Goal: Task Accomplishment & Management: Manage account settings

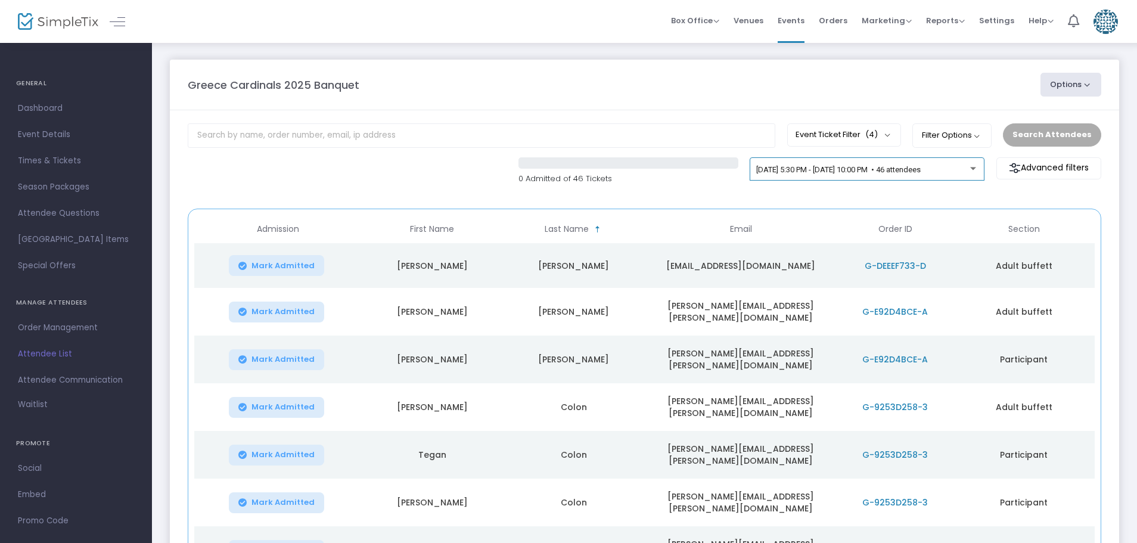
click at [860, 171] on span "[DATE] 5:30 PM - [DATE] 10:00 PM • 46 attendees" at bounding box center [839, 169] width 165 height 9
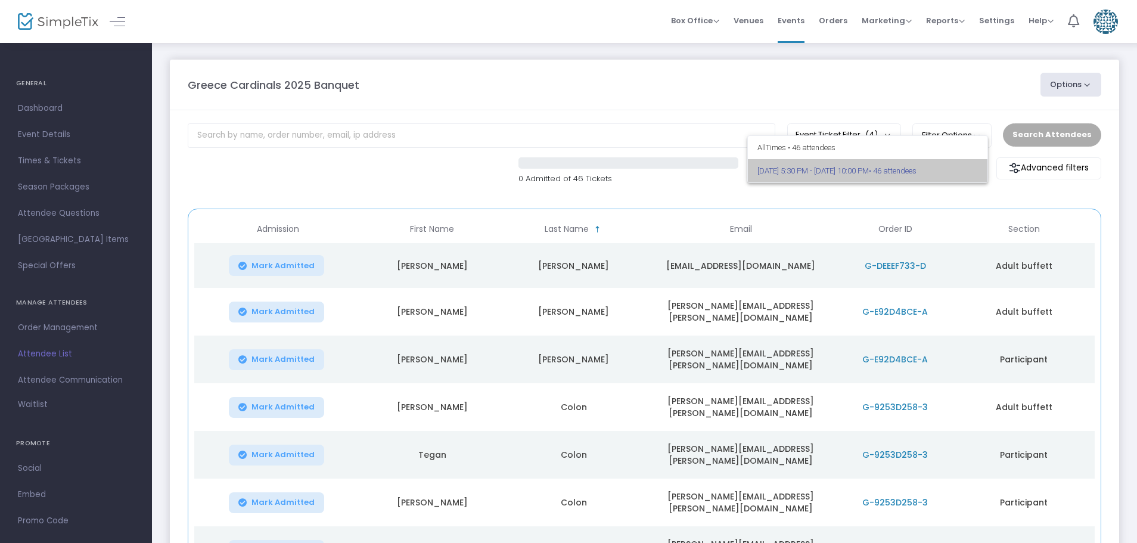
click at [860, 171] on span "[DATE] 5:30 PM - [DATE] 10:00 PM • 46 attendees" at bounding box center [868, 170] width 221 height 23
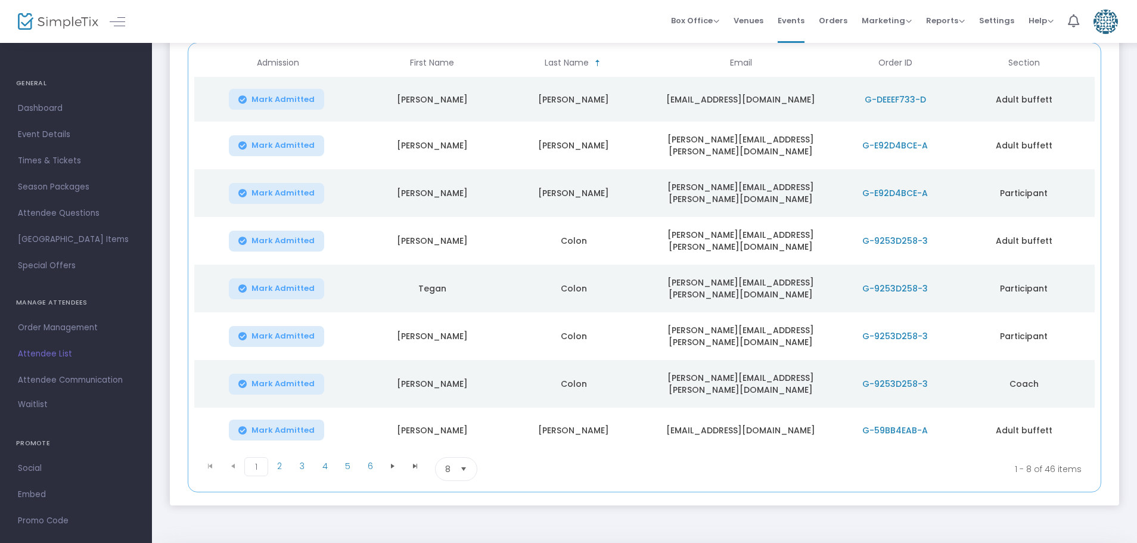
scroll to position [179, 0]
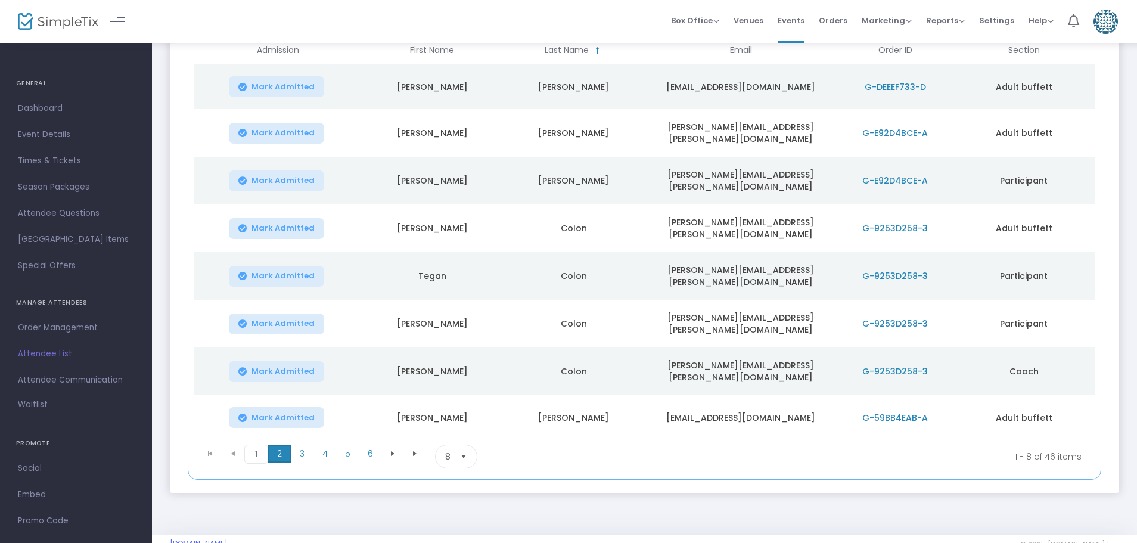
click at [277, 445] on span "2" at bounding box center [279, 454] width 23 height 18
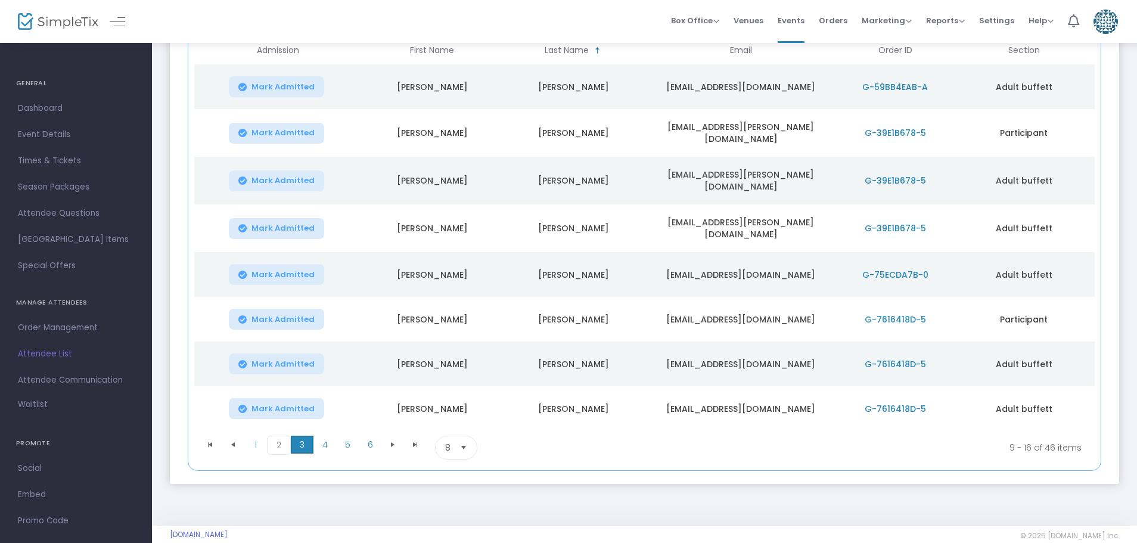
click at [299, 439] on span "3" at bounding box center [302, 445] width 23 height 18
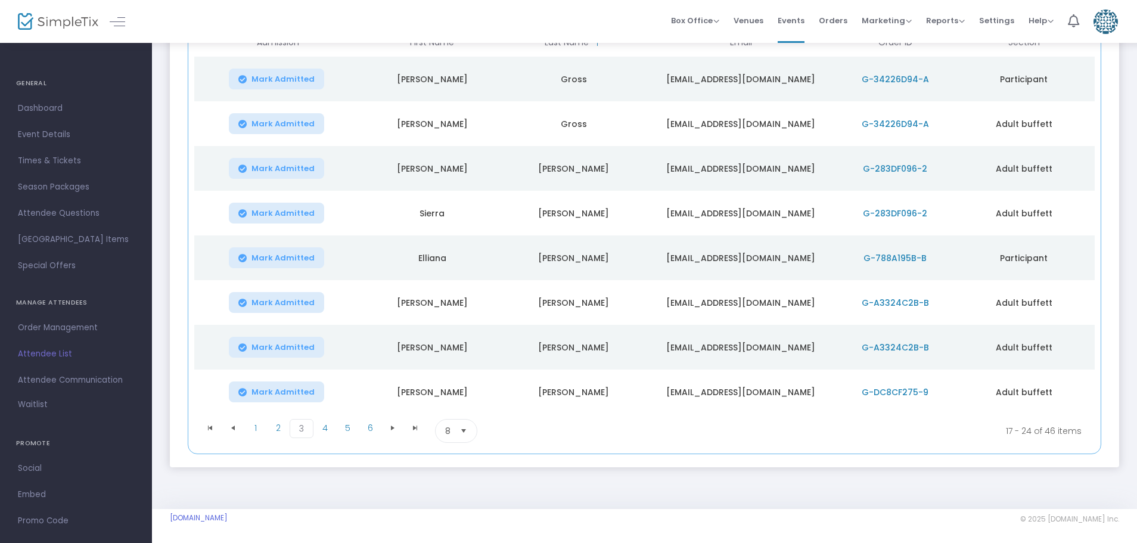
scroll to position [188, 0]
click at [322, 426] on span "4" at bounding box center [325, 426] width 23 height 18
click at [350, 426] on span "5" at bounding box center [347, 426] width 23 height 18
click at [370, 428] on span "6" at bounding box center [370, 426] width 23 height 18
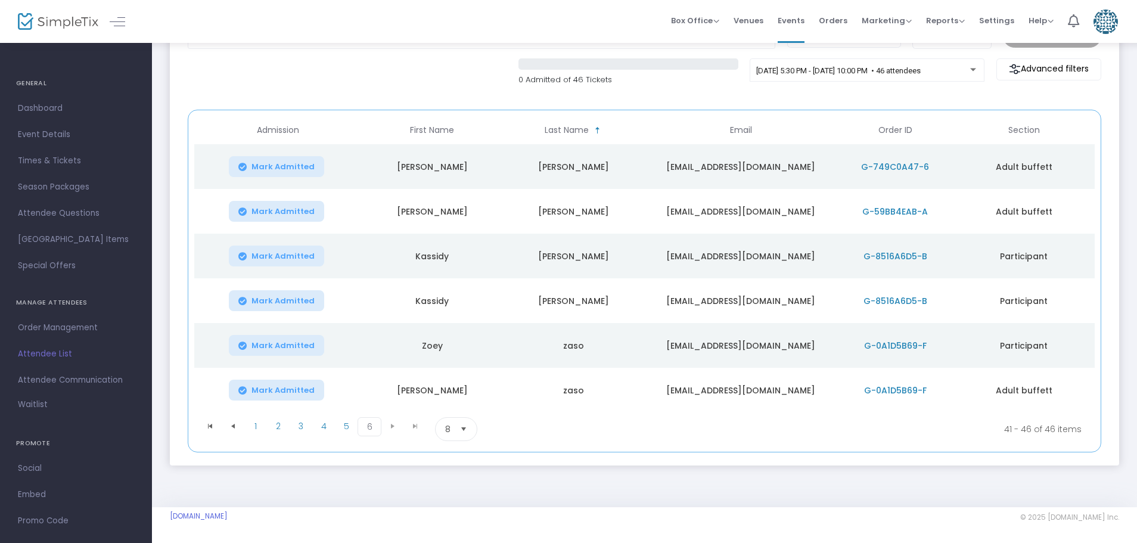
scroll to position [99, 0]
click at [392, 424] on kendo-pager-next-buttons at bounding box center [404, 429] width 45 height 24
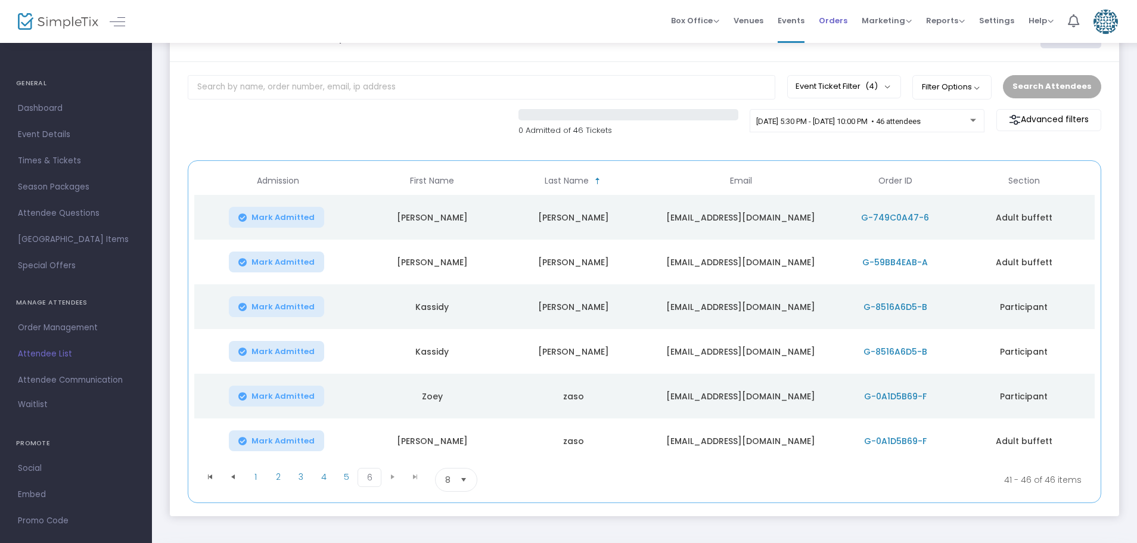
scroll to position [0, 0]
